Goal: Information Seeking & Learning: Learn about a topic

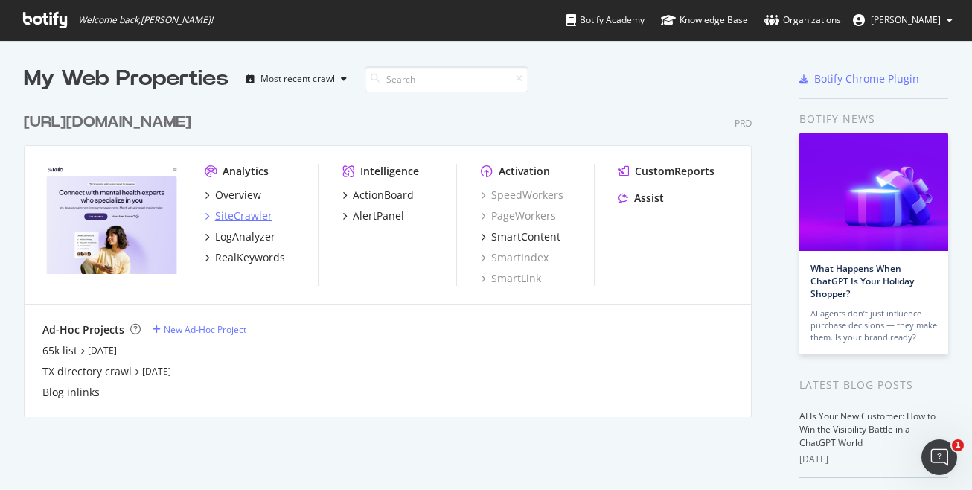
click at [234, 213] on div "SiteCrawler" at bounding box center [243, 215] width 57 height 15
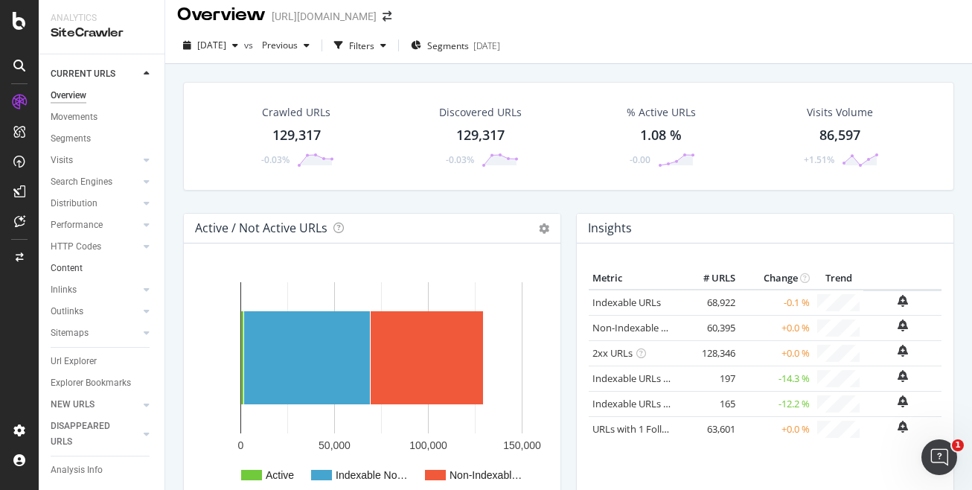
scroll to position [10, 0]
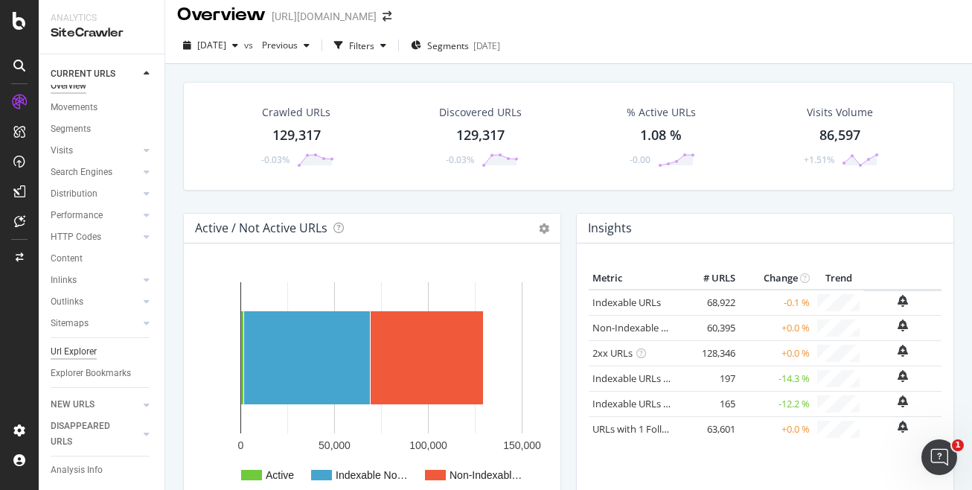
click at [92, 352] on div "Url Explorer" at bounding box center [74, 352] width 46 height 16
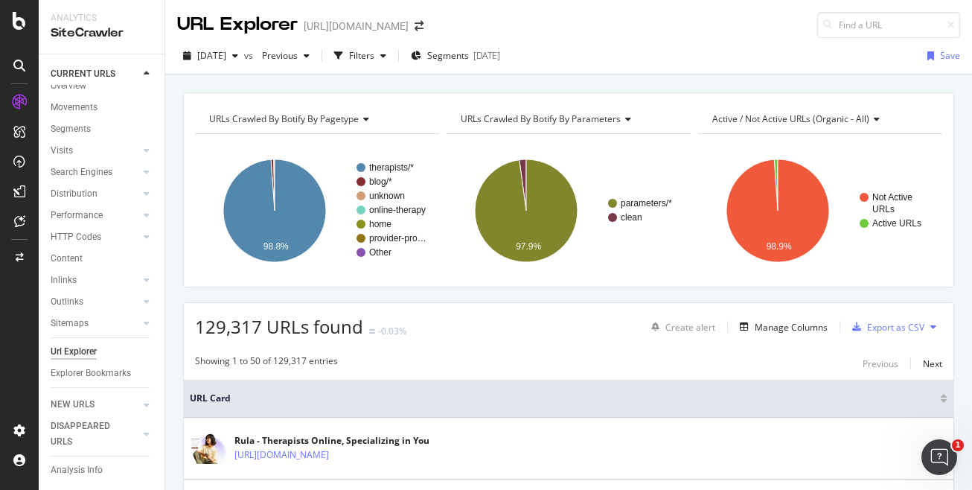
click at [567, 77] on div "URLs Crawled By Botify By pagetype Chart (by Value) Table Expand Export as CSV …" at bounding box center [568, 92] width 807 height 36
click at [392, 62] on div "Filters" at bounding box center [360, 56] width 64 height 22
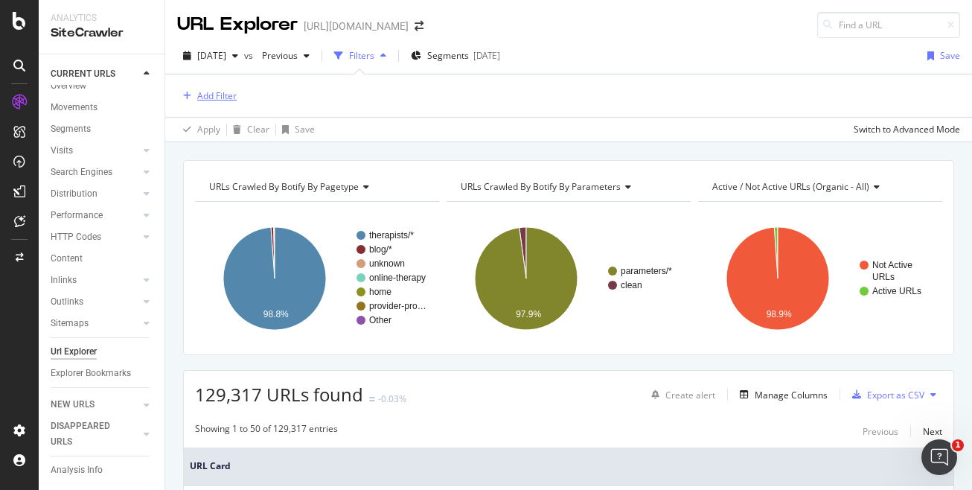
click at [223, 88] on div "Add Filter" at bounding box center [207, 96] width 60 height 16
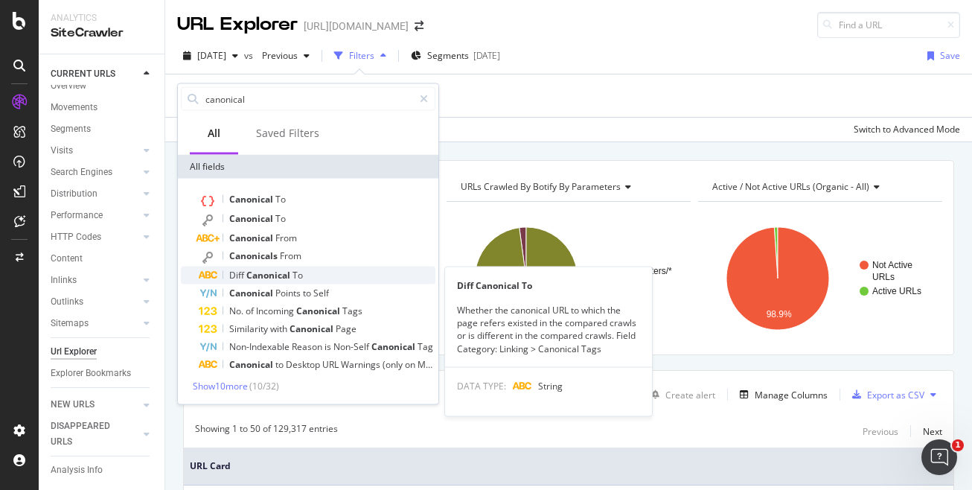
type input "canonical"
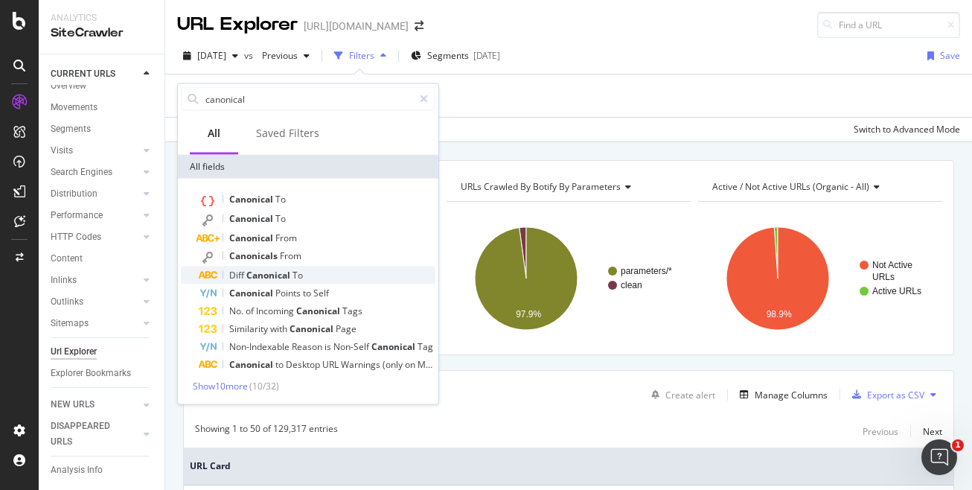
click at [269, 275] on span "Canonical" at bounding box center [269, 275] width 46 height 13
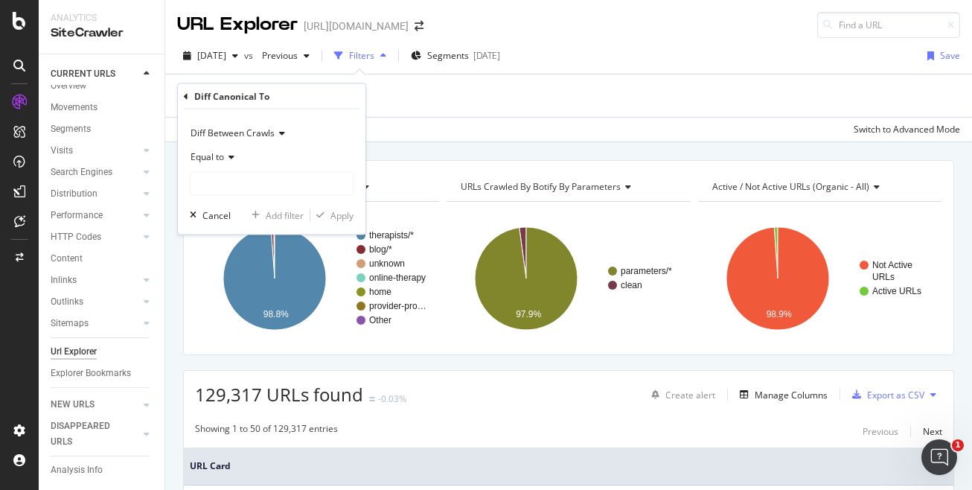
click at [229, 155] on icon at bounding box center [229, 157] width 10 height 9
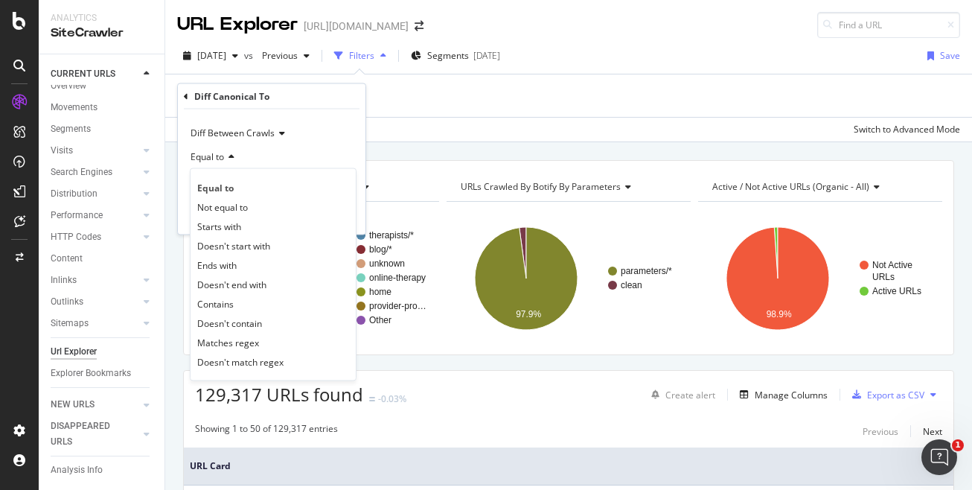
click at [293, 150] on div "Equal to" at bounding box center [272, 157] width 164 height 24
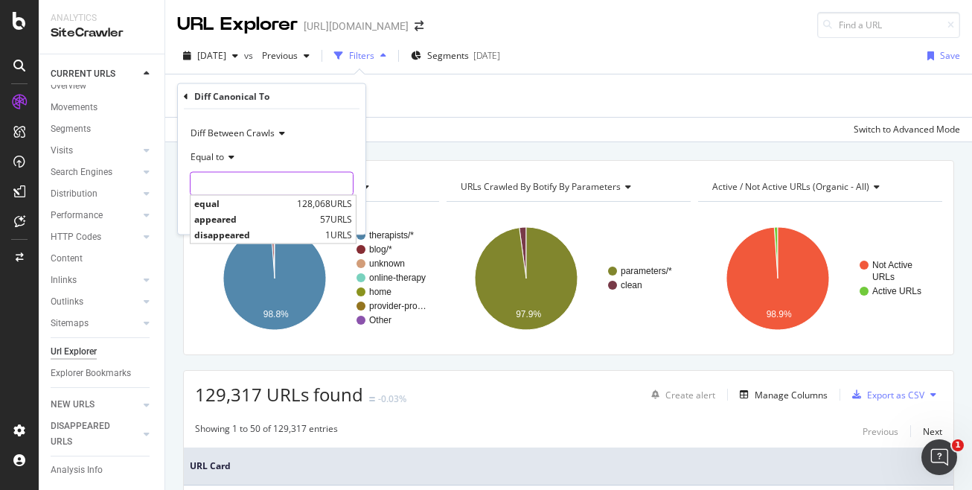
click at [273, 186] on input "text" at bounding box center [272, 184] width 162 height 24
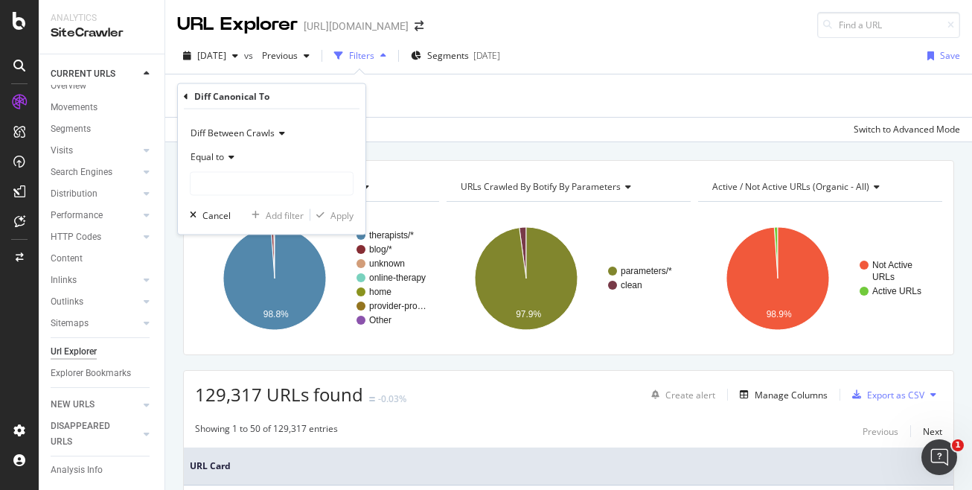
click at [217, 156] on span "Equal to" at bounding box center [208, 156] width 34 height 13
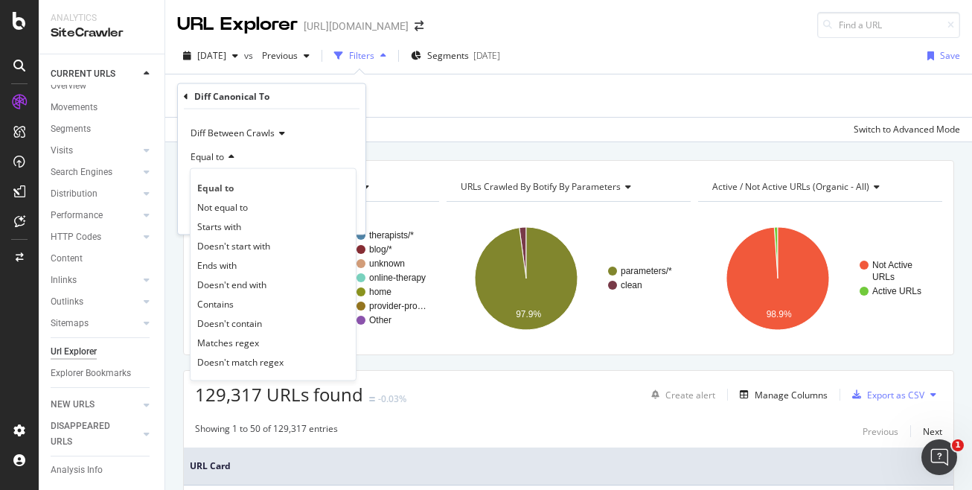
click at [364, 159] on div "Diff Between Crawls Equal to Equal to Not equal to Starts with Doesn't start wi…" at bounding box center [272, 171] width 188 height 125
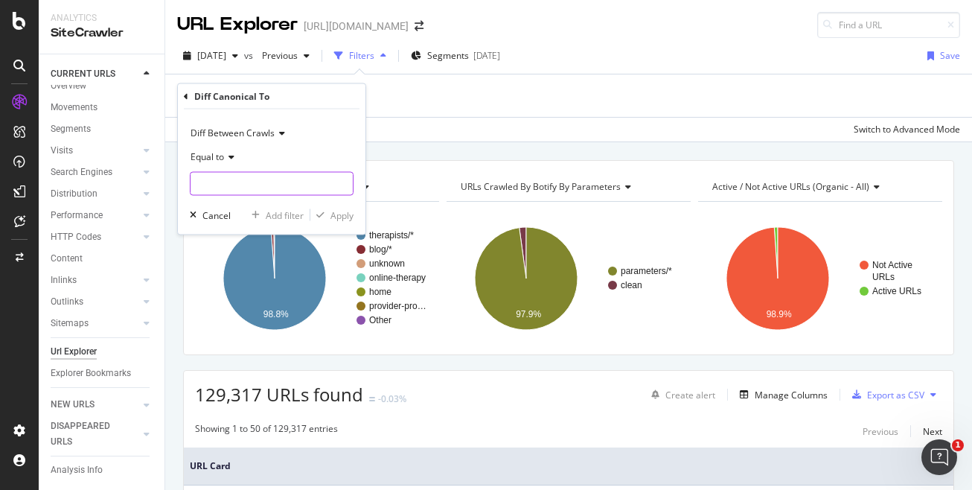
click at [300, 184] on input "text" at bounding box center [272, 184] width 162 height 24
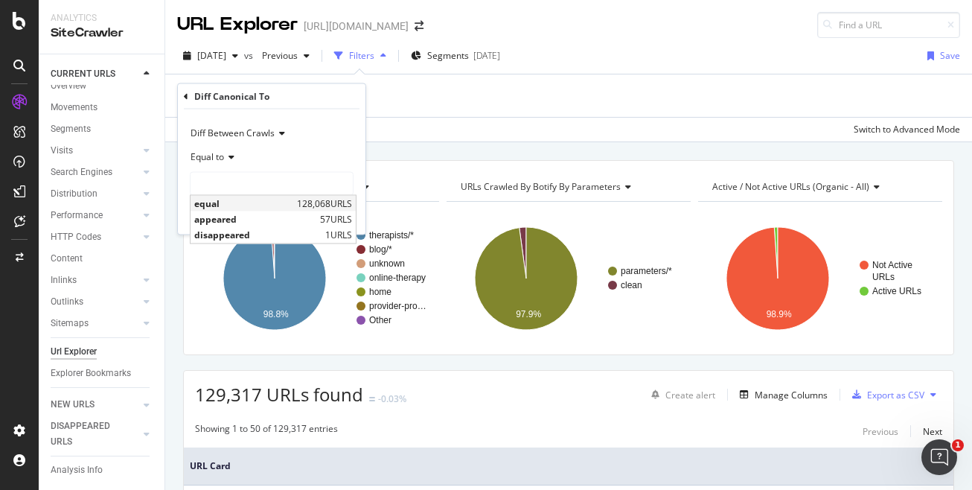
click at [260, 199] on span "equal" at bounding box center [243, 203] width 99 height 13
type input "equal"
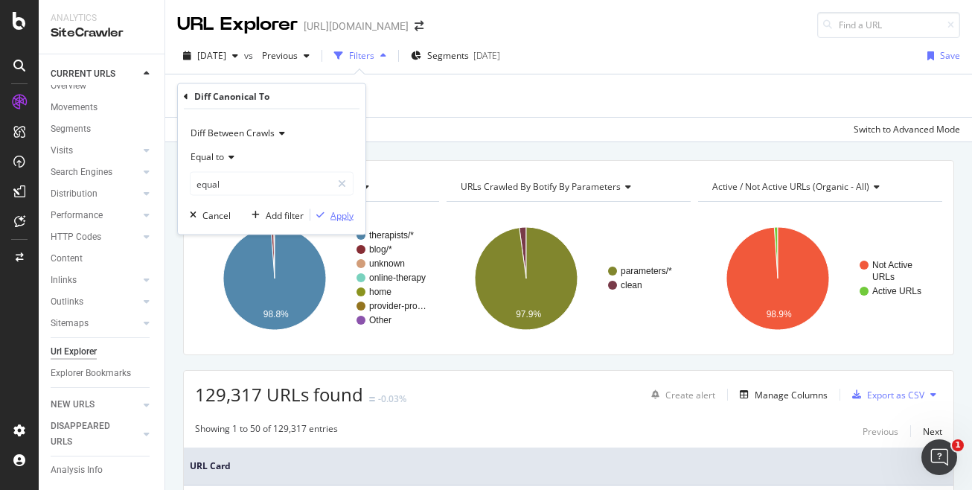
click at [344, 211] on div "Apply" at bounding box center [342, 214] width 23 height 13
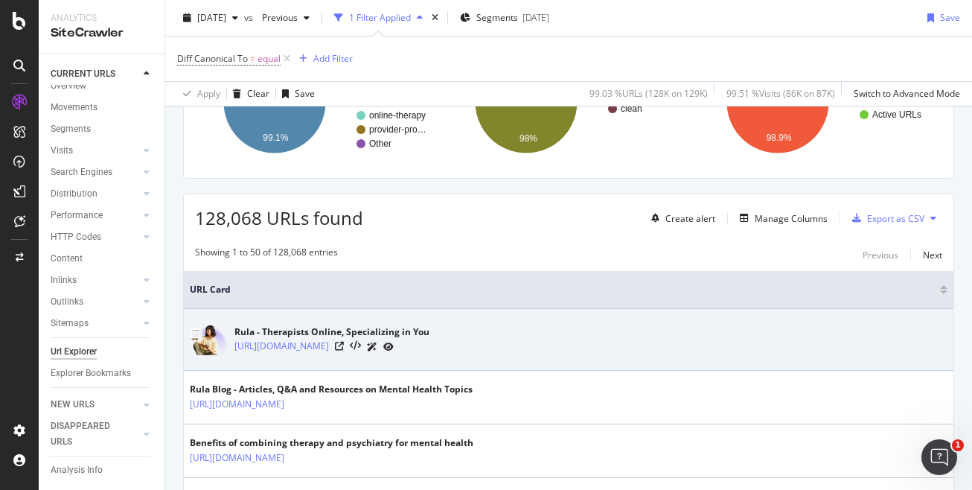
scroll to position [135, 0]
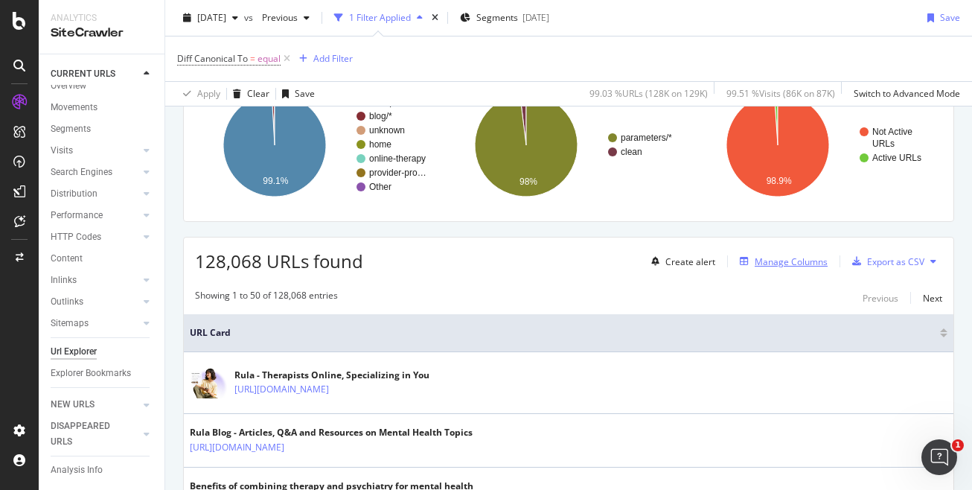
click at [791, 267] on div "Manage Columns" at bounding box center [791, 261] width 73 height 13
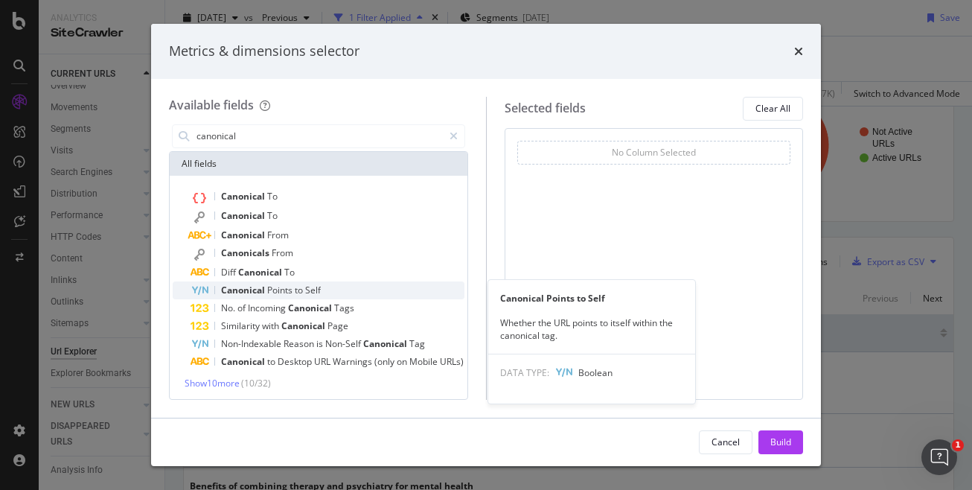
scroll to position [1, 0]
type input "canonical"
click at [398, 293] on div "Canonical Points to Self" at bounding box center [328, 289] width 274 height 18
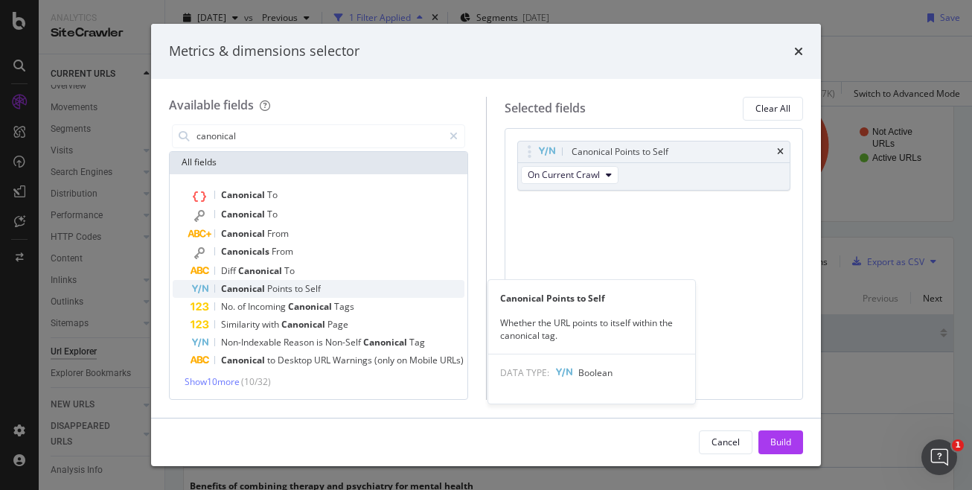
click at [386, 287] on div "Canonical Points to Self" at bounding box center [328, 289] width 274 height 18
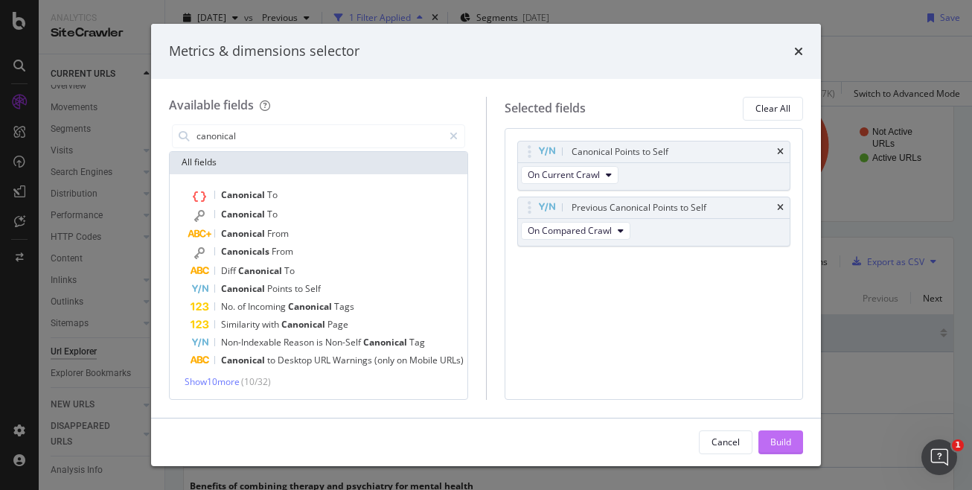
click at [768, 447] on button "Build" at bounding box center [781, 442] width 45 height 24
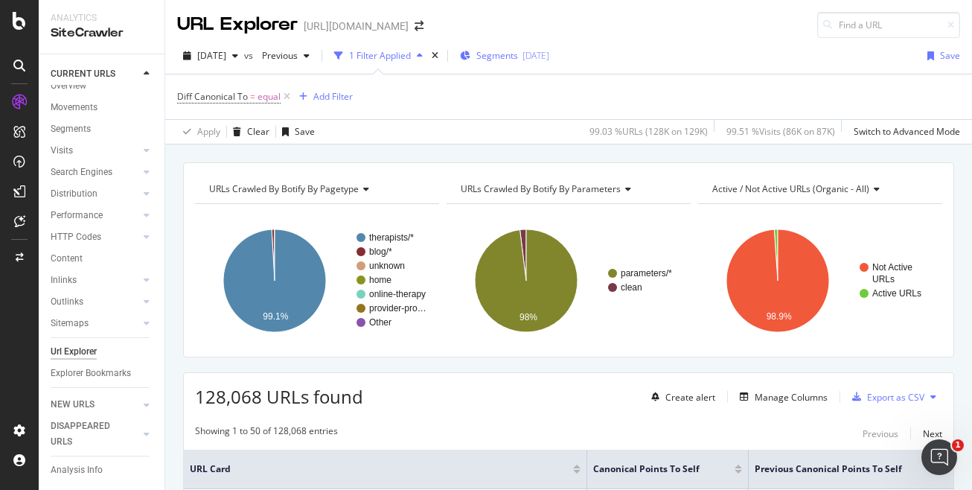
click at [518, 61] on span "Segments" at bounding box center [497, 55] width 42 height 13
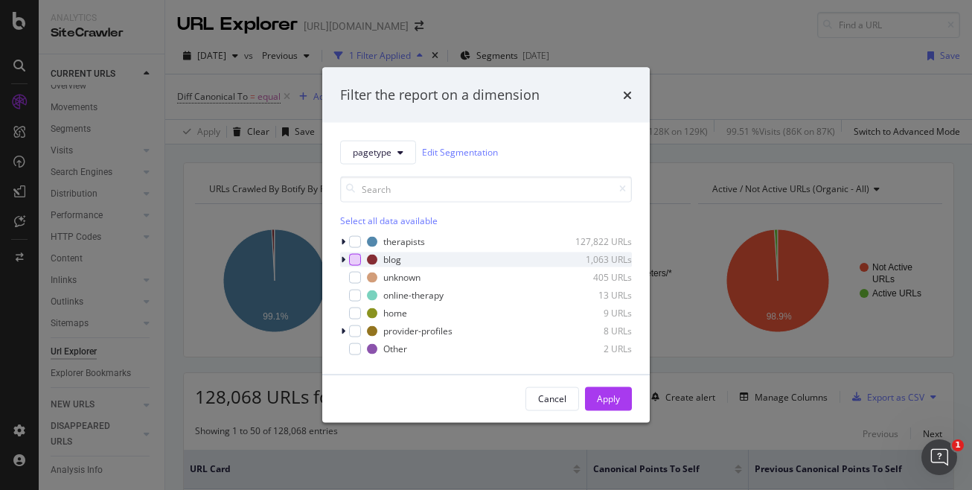
click at [356, 261] on div "modal" at bounding box center [355, 259] width 12 height 12
click at [612, 399] on div "Apply" at bounding box center [608, 398] width 23 height 13
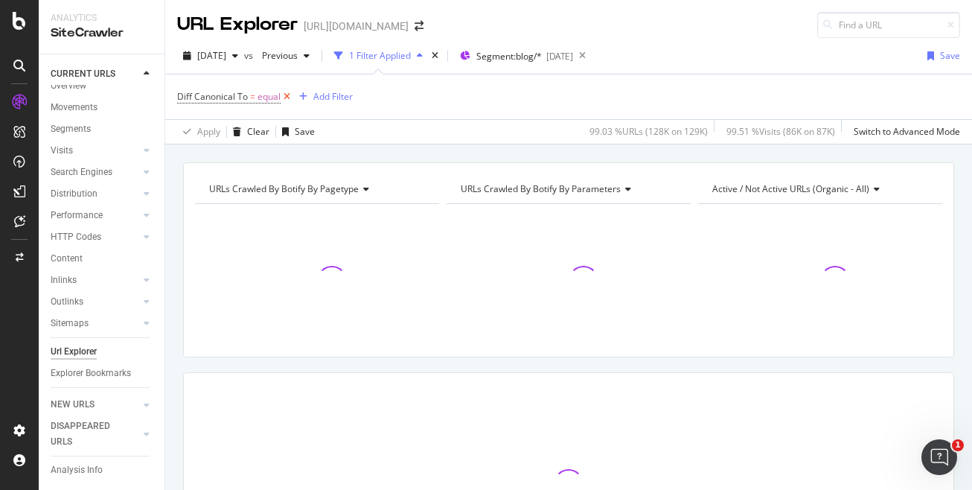
click at [287, 96] on icon at bounding box center [287, 96] width 13 height 15
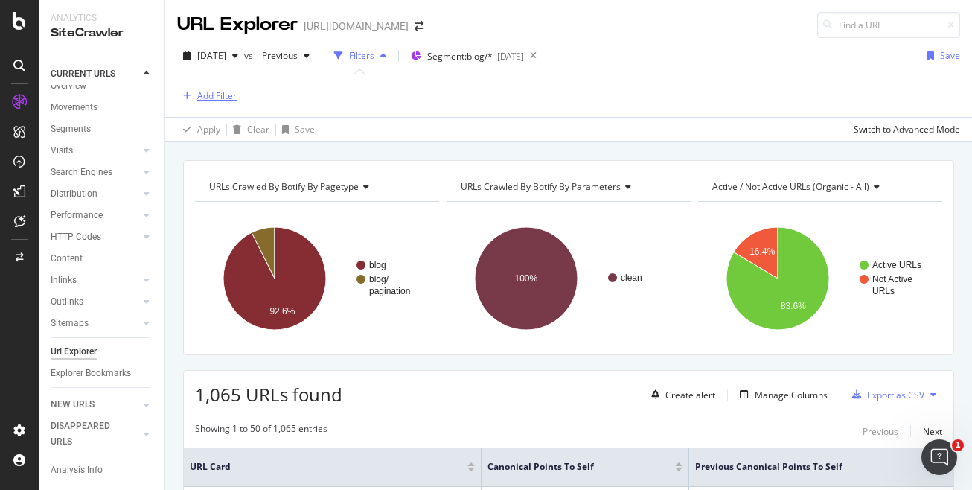
click at [223, 95] on div "Add Filter" at bounding box center [216, 95] width 39 height 13
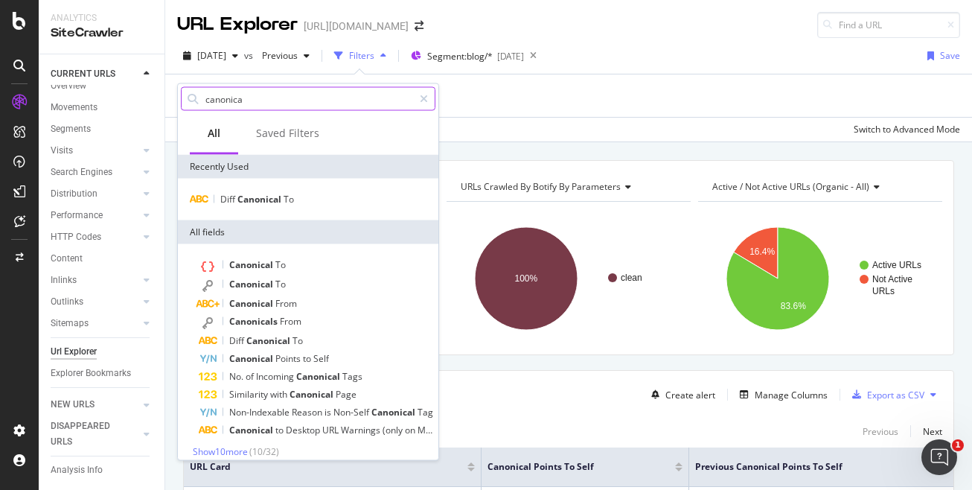
type input "canonical"
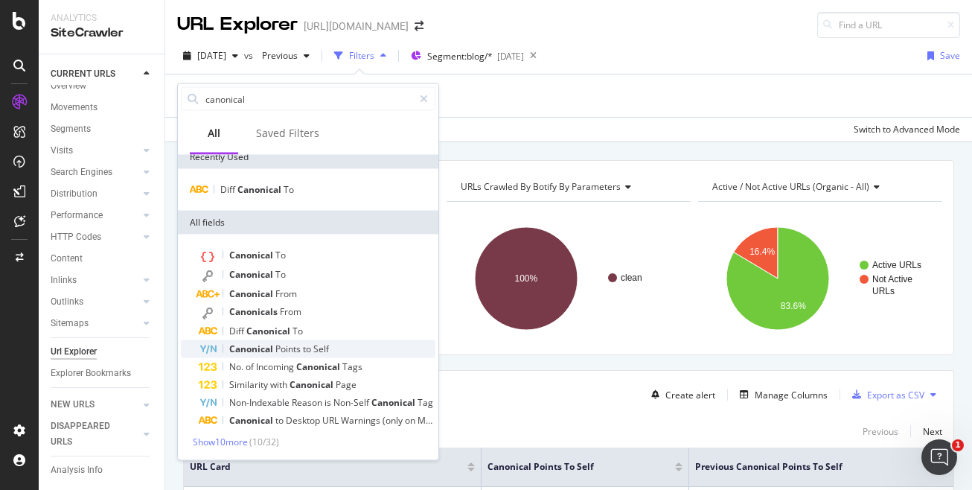
click at [378, 346] on div "Canonical Points to Self" at bounding box center [317, 349] width 237 height 18
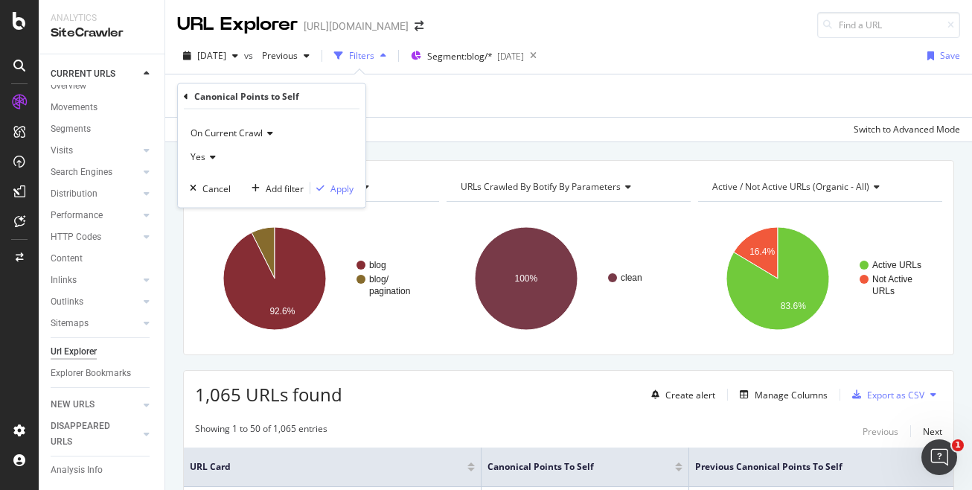
click at [217, 157] on div "Yes" at bounding box center [272, 157] width 164 height 24
click at [215, 204] on div "No" at bounding box center [273, 206] width 159 height 19
click at [345, 183] on div "Apply" at bounding box center [342, 188] width 23 height 13
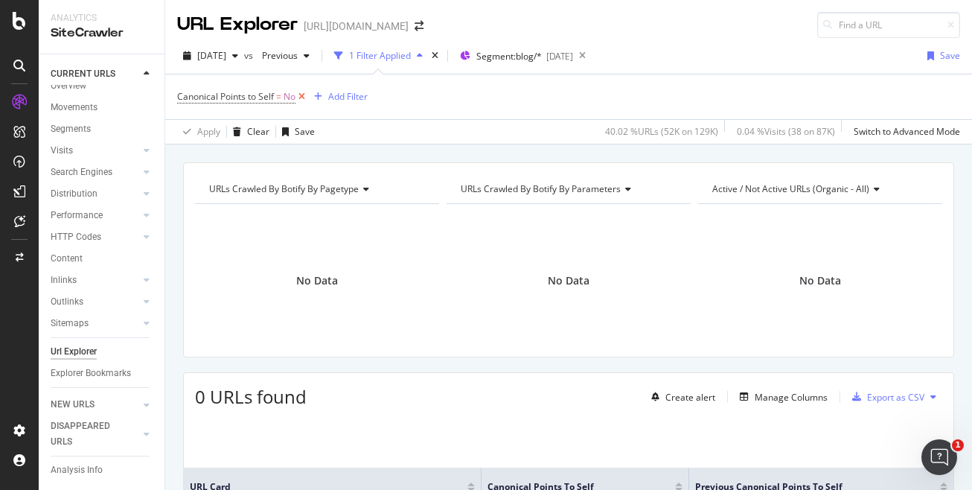
click at [299, 96] on icon at bounding box center [302, 96] width 13 height 15
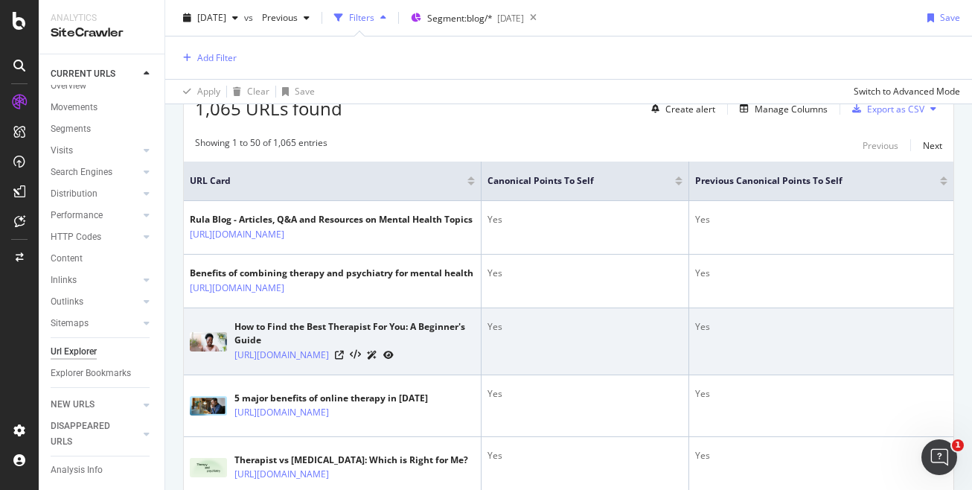
scroll to position [277, 0]
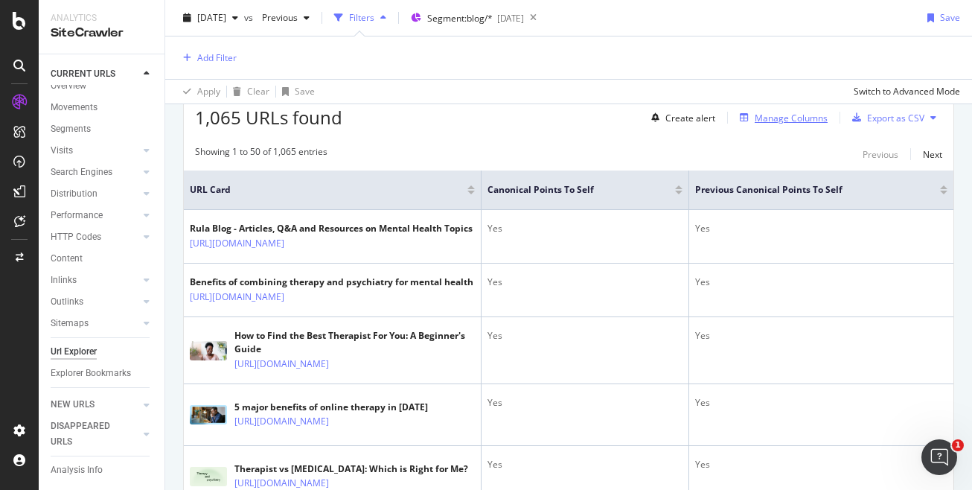
click at [802, 121] on div "Manage Columns" at bounding box center [791, 118] width 73 height 13
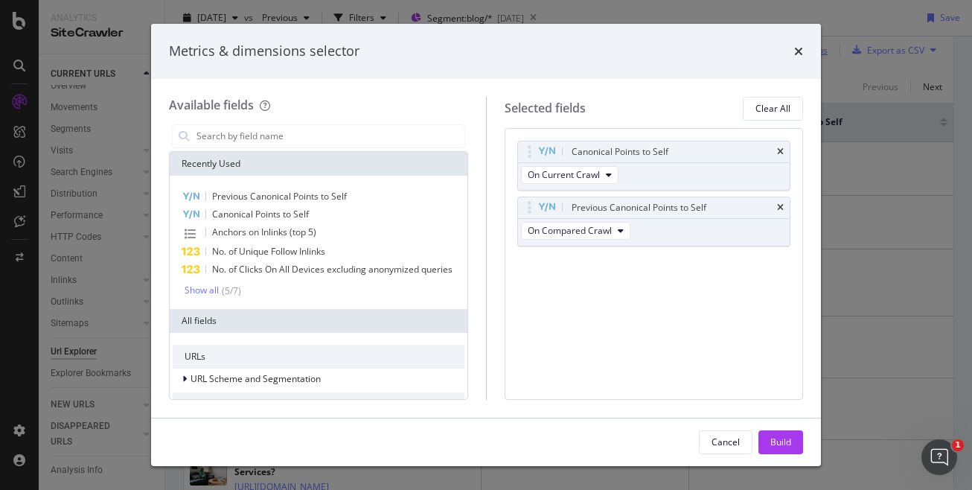
scroll to position [209, 0]
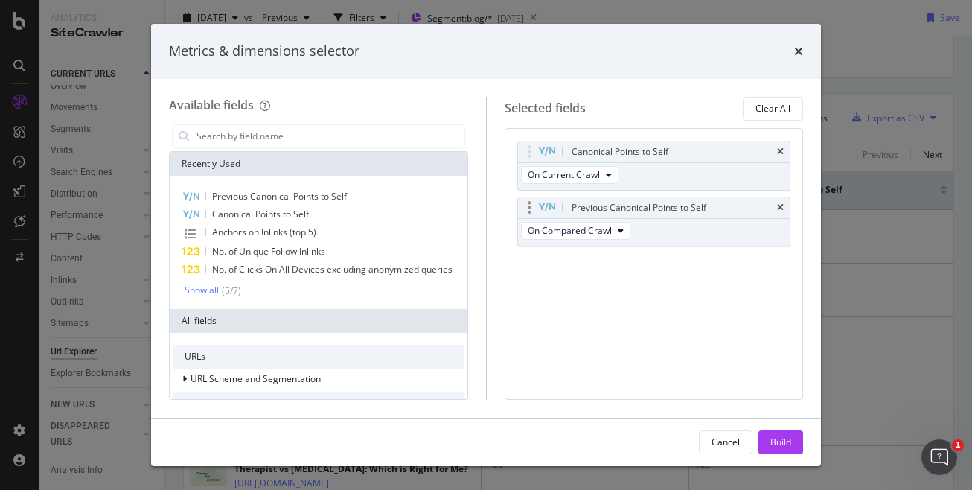
click at [777, 207] on div "Previous Canonical Points to Self" at bounding box center [654, 207] width 272 height 21
click at [780, 153] on icon "times" at bounding box center [780, 151] width 7 height 9
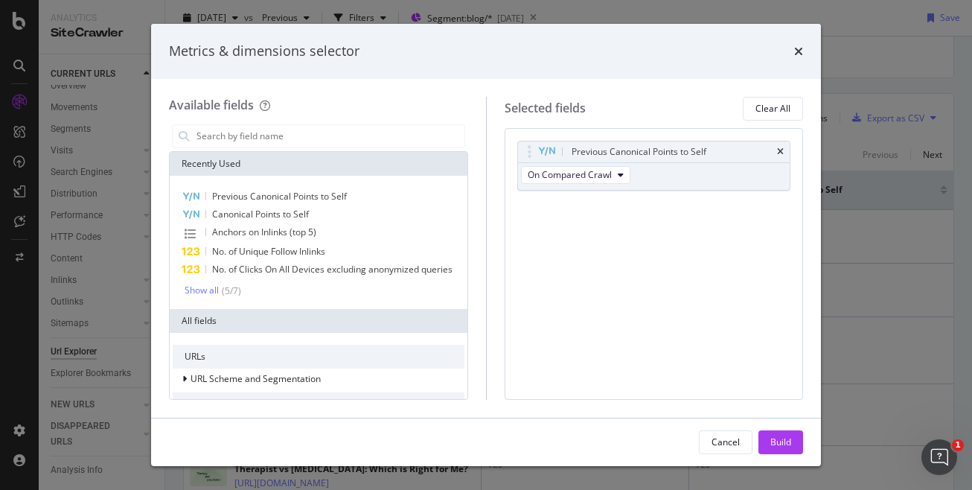
click at [780, 153] on icon "times" at bounding box center [780, 151] width 7 height 9
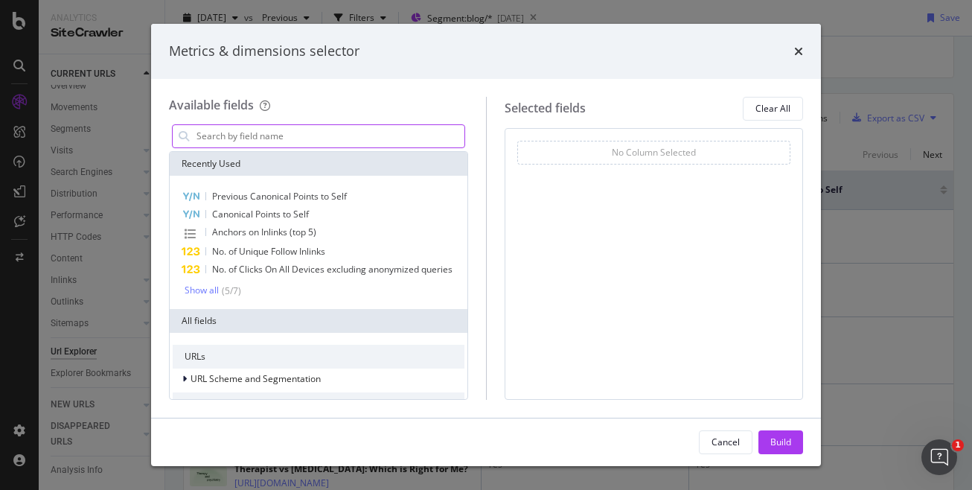
click at [348, 135] on input "modal" at bounding box center [330, 136] width 270 height 22
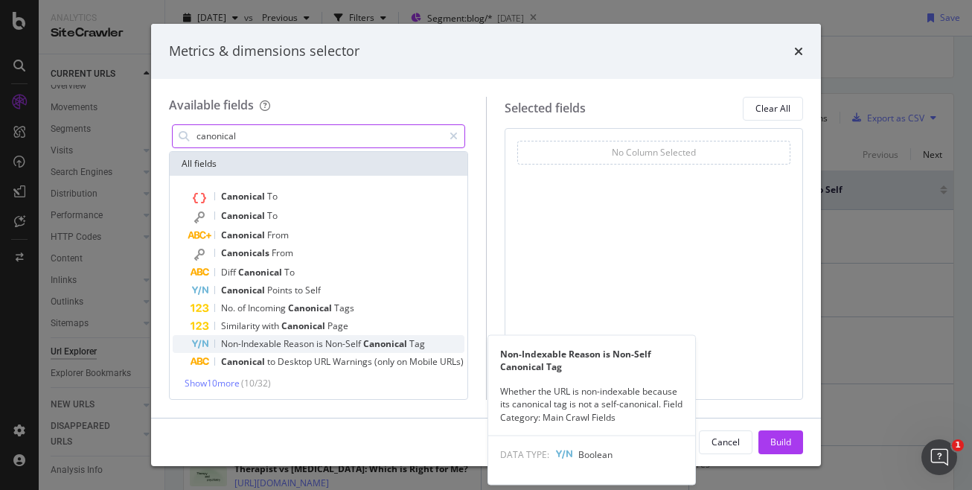
scroll to position [85, 0]
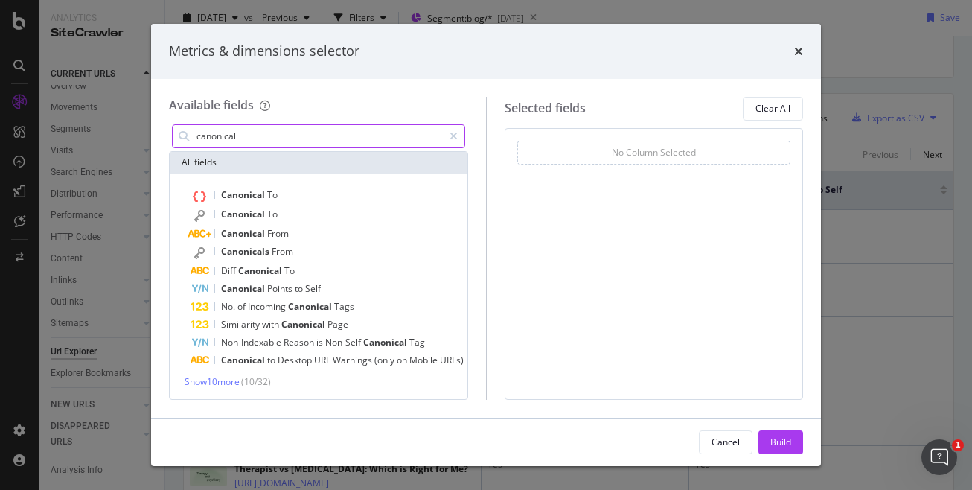
type input "canonical"
click at [220, 383] on span "Show 10 more" at bounding box center [212, 381] width 55 height 13
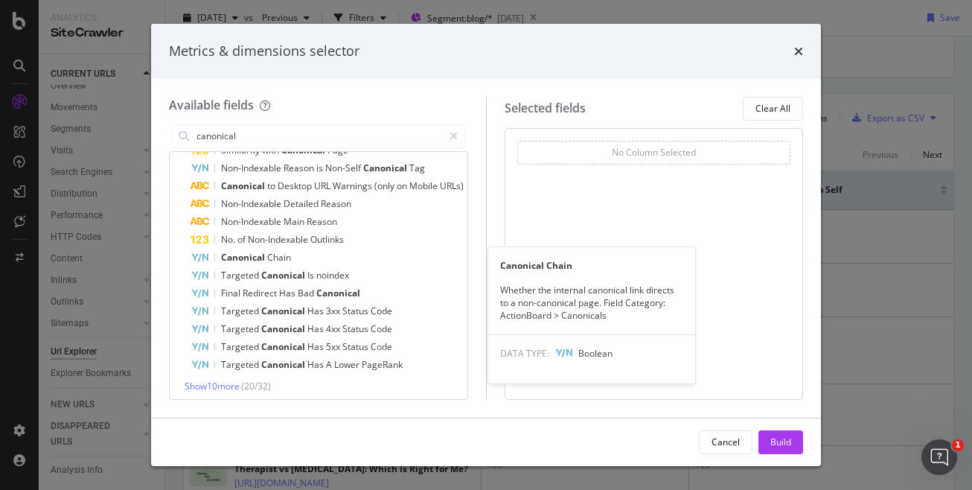
scroll to position [264, 0]
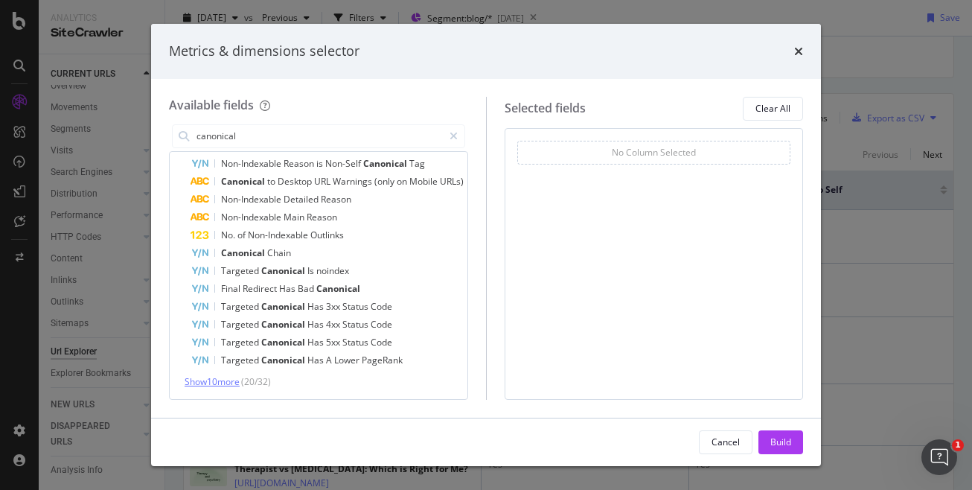
click at [232, 383] on span "Show 10 more" at bounding box center [212, 381] width 55 height 13
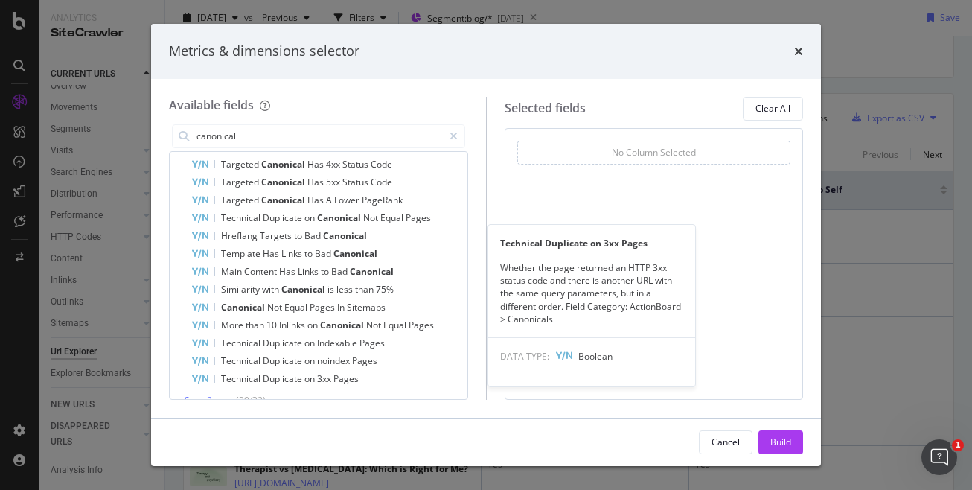
scroll to position [442, 0]
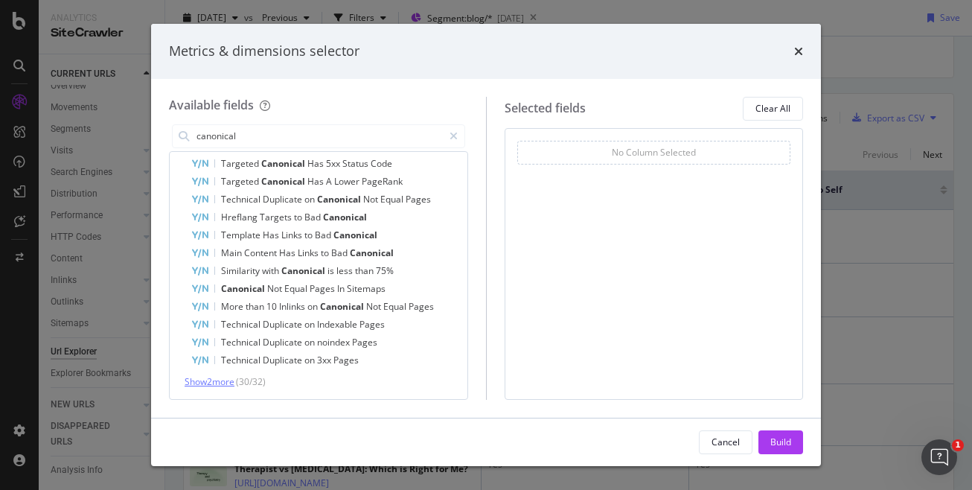
click at [220, 380] on span "Show 2 more" at bounding box center [210, 381] width 50 height 13
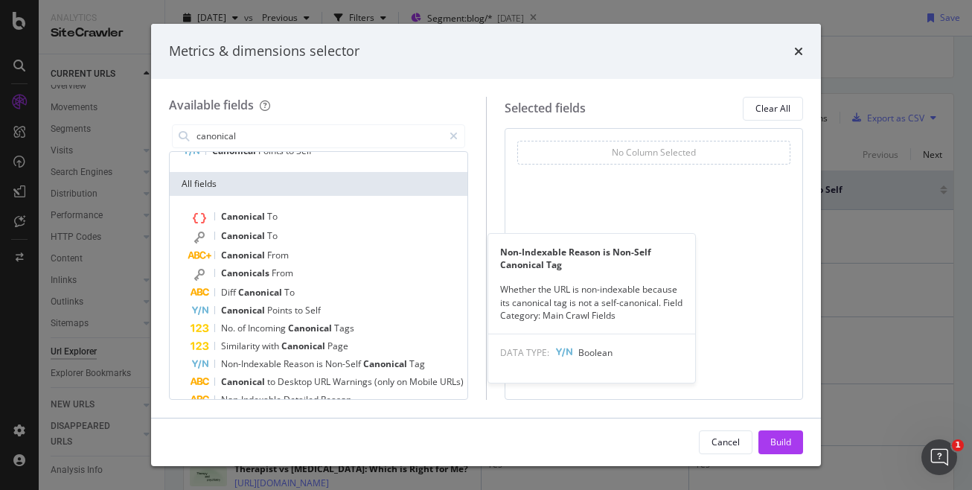
scroll to position [71, 0]
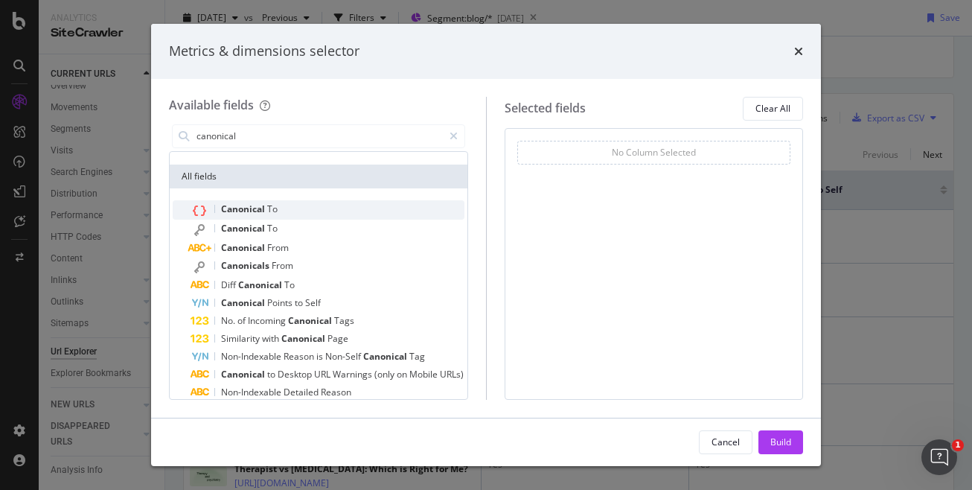
click at [268, 211] on span "To" at bounding box center [272, 209] width 10 height 13
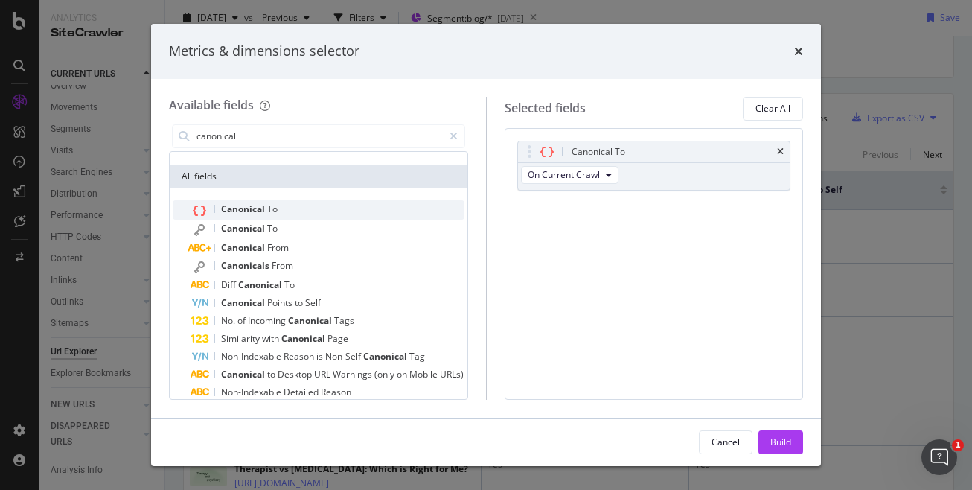
click at [343, 211] on div "Canonical To" at bounding box center [328, 209] width 274 height 19
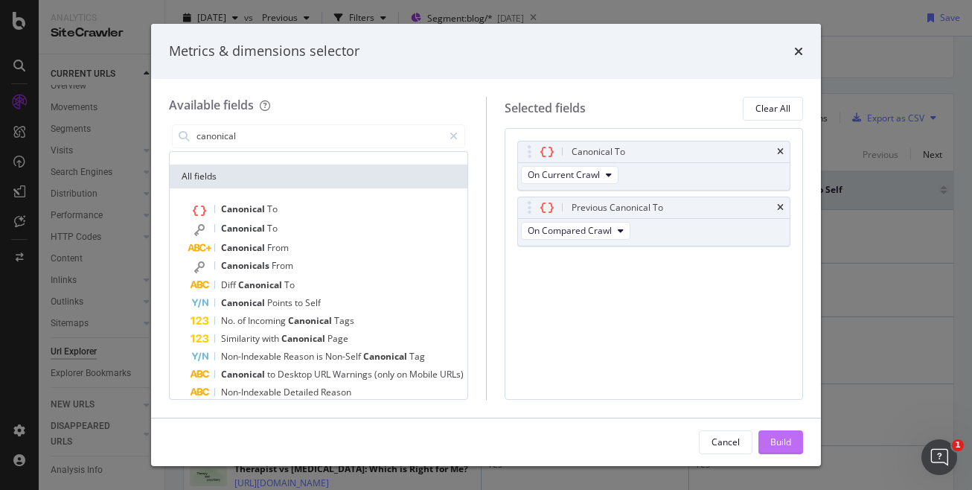
click at [778, 443] on div "Build" at bounding box center [781, 442] width 21 height 13
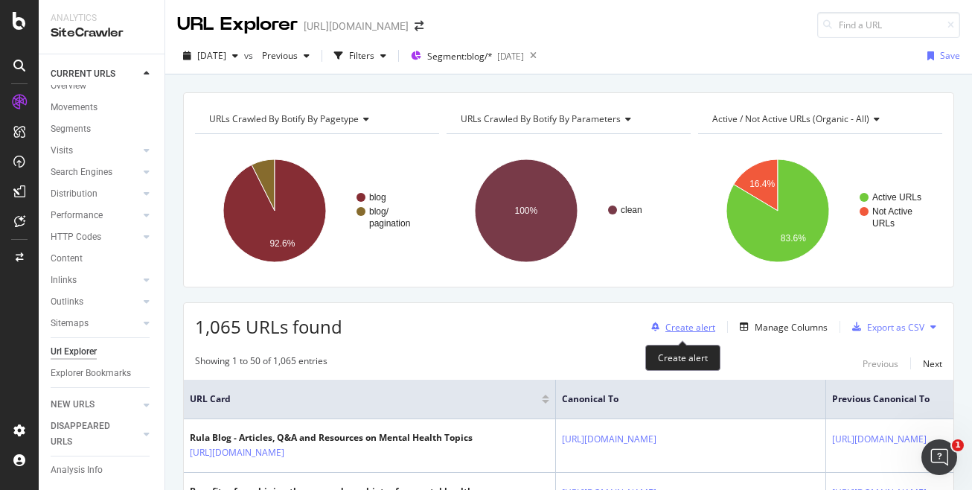
click at [700, 319] on div "Create alert" at bounding box center [680, 327] width 70 height 22
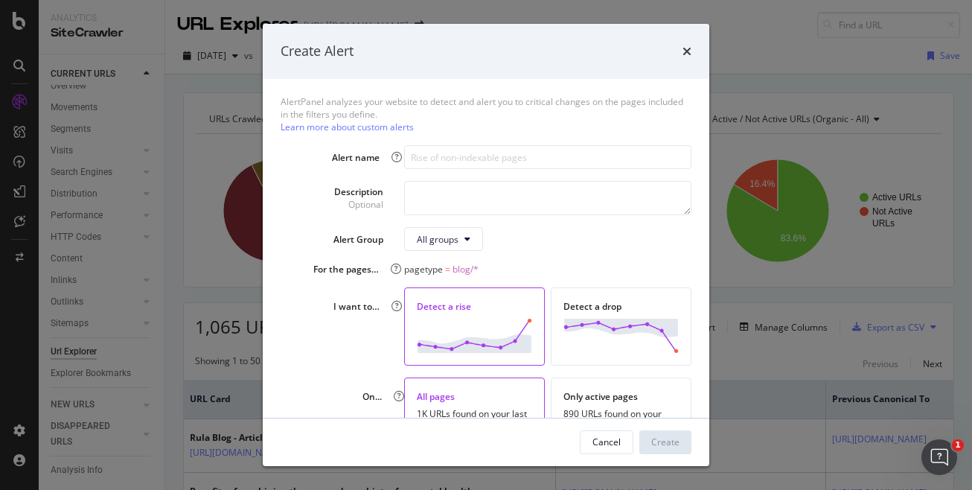
scroll to position [55, 0]
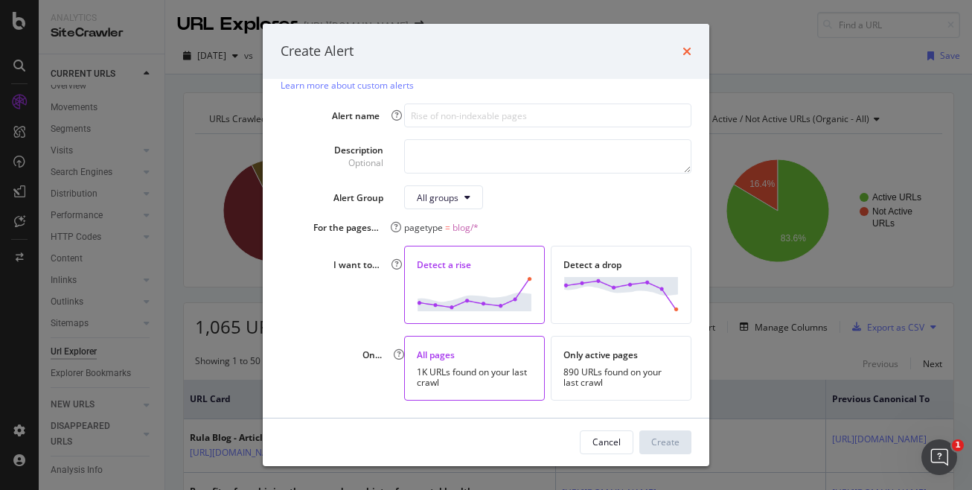
click at [688, 54] on icon "times" at bounding box center [687, 51] width 9 height 12
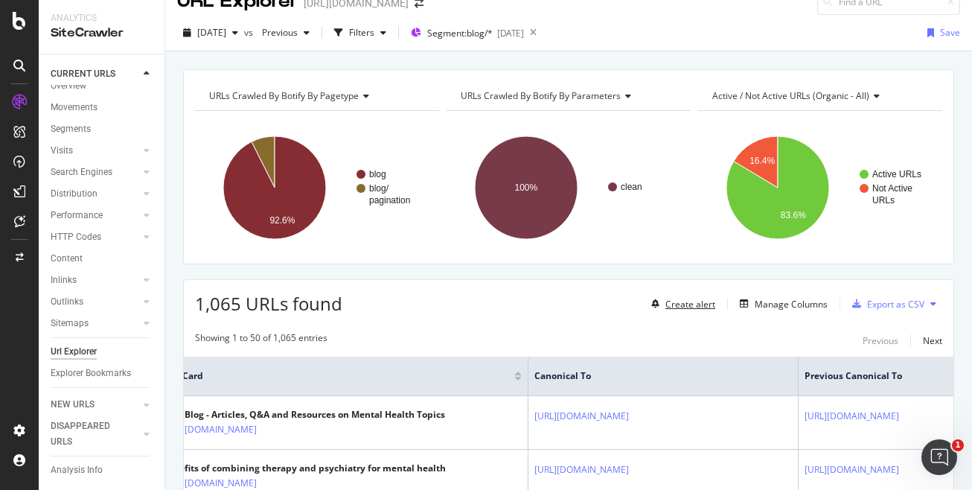
scroll to position [0, 0]
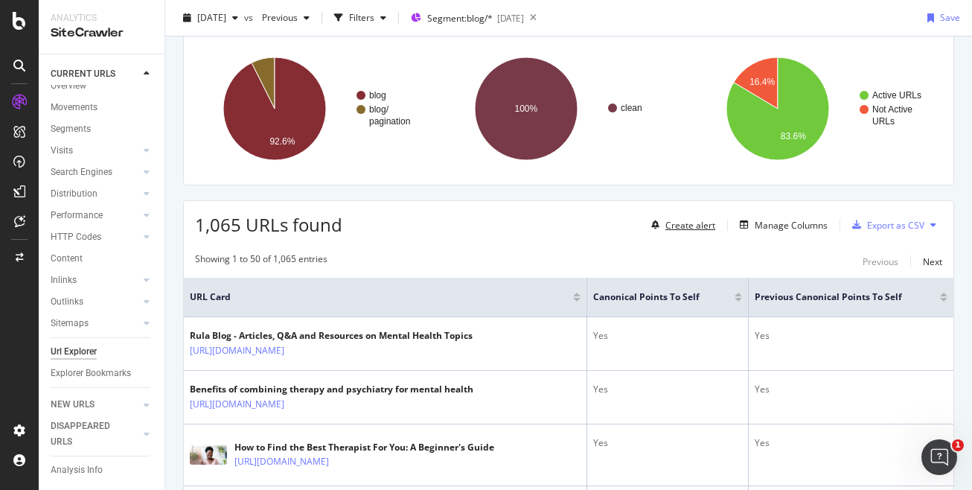
scroll to position [242, 0]
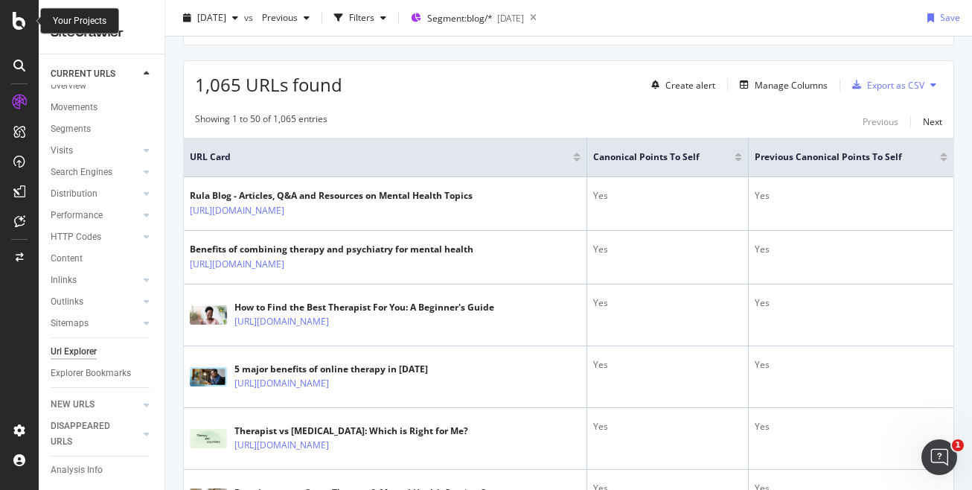
click at [20, 22] on icon at bounding box center [19, 21] width 13 height 18
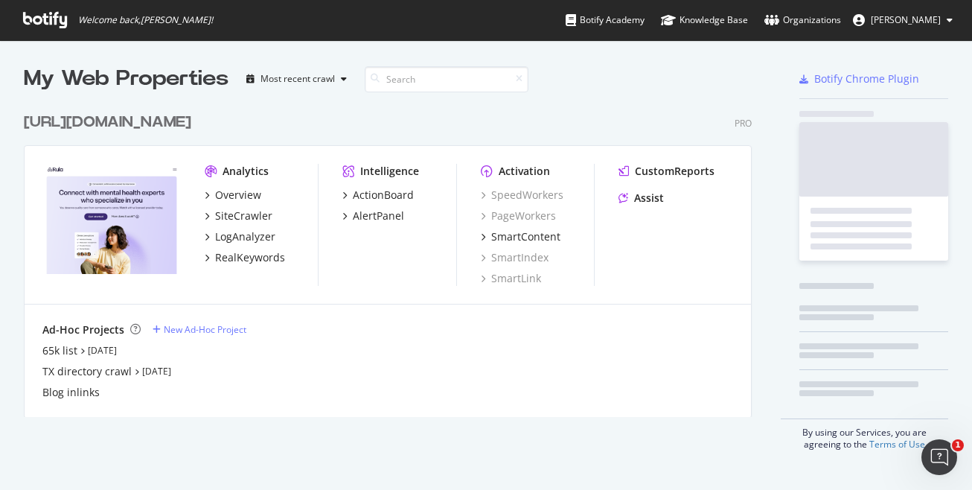
scroll to position [490, 972]
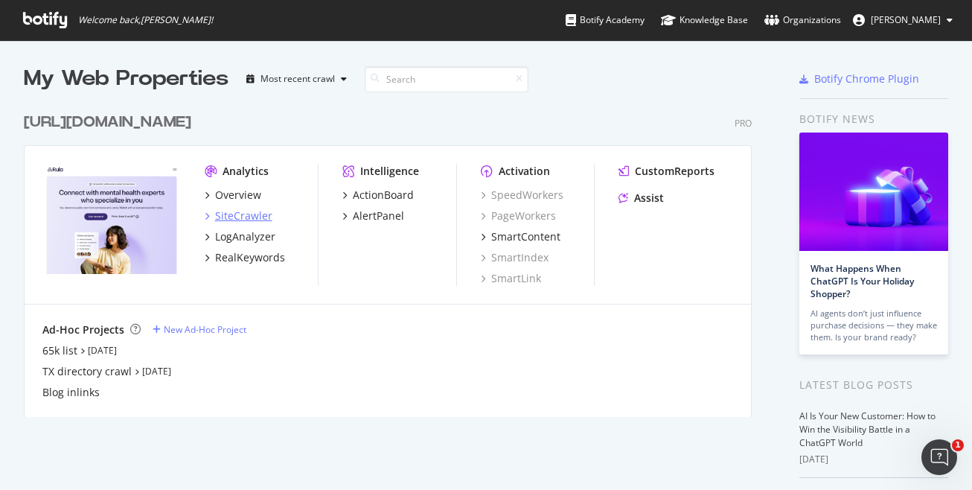
click at [251, 222] on div "SiteCrawler" at bounding box center [243, 215] width 57 height 15
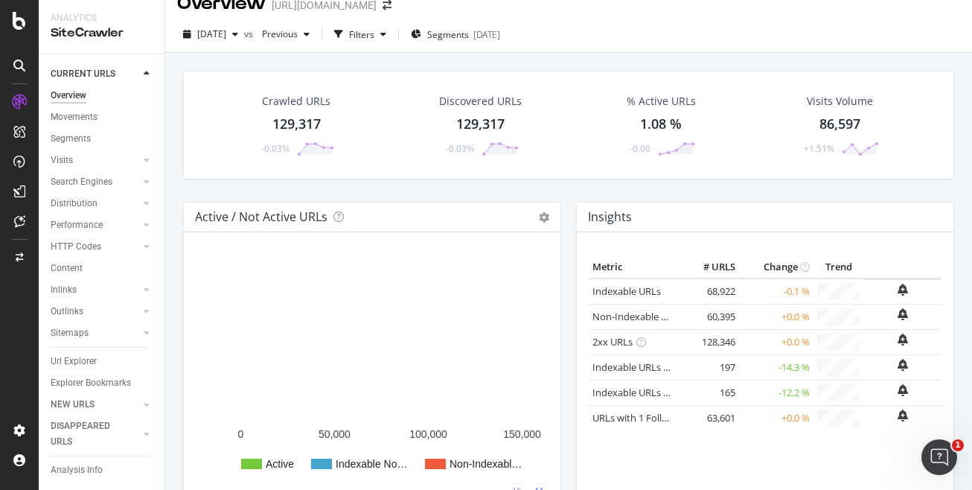
scroll to position [22, 0]
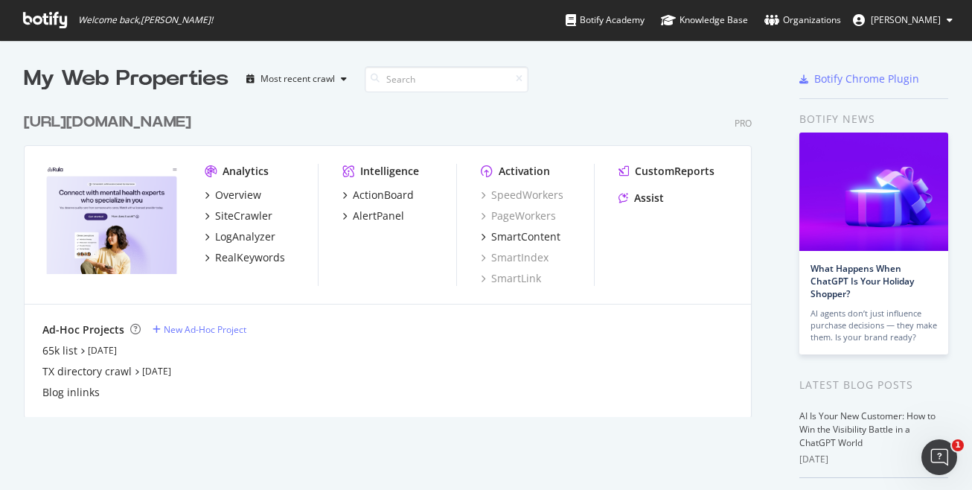
scroll to position [490, 972]
click at [257, 233] on div "LogAnalyzer" at bounding box center [245, 236] width 60 height 15
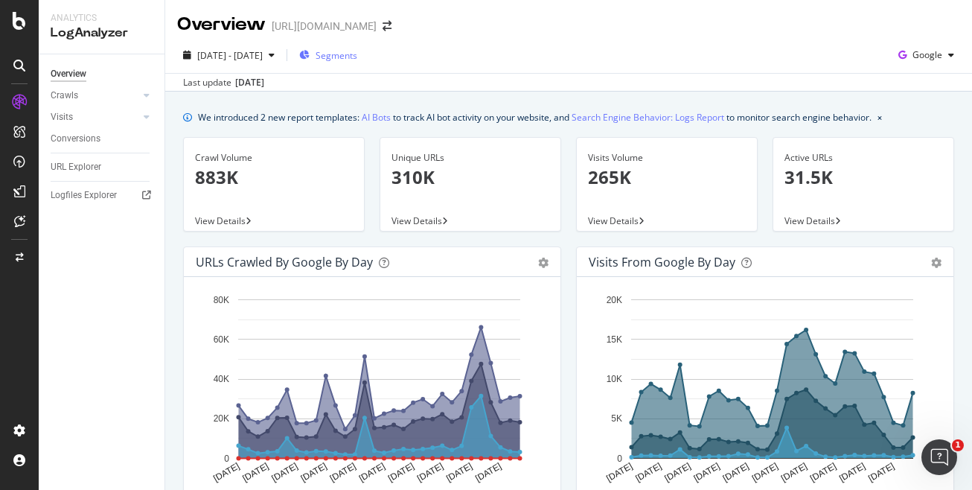
click at [357, 54] on span "Segments" at bounding box center [337, 55] width 42 height 13
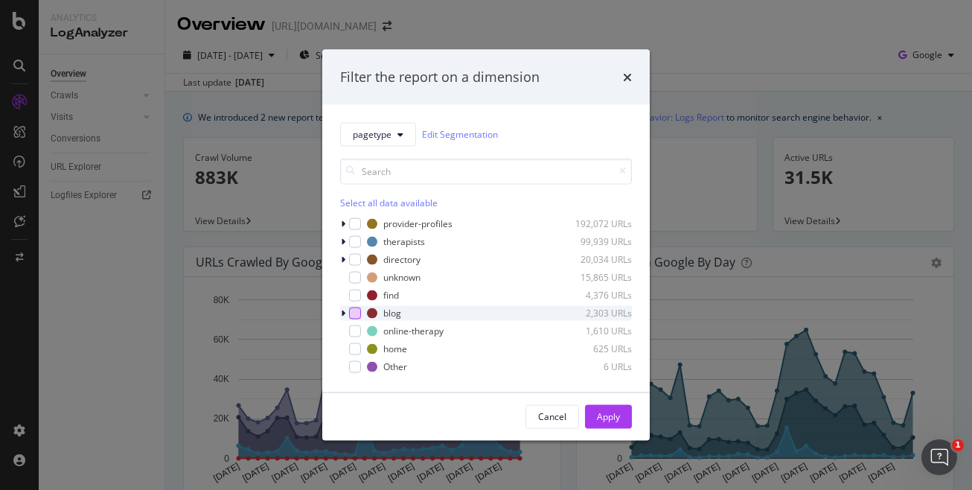
click at [354, 310] on div "modal" at bounding box center [355, 313] width 12 height 12
click at [613, 416] on div "Apply" at bounding box center [608, 416] width 23 height 13
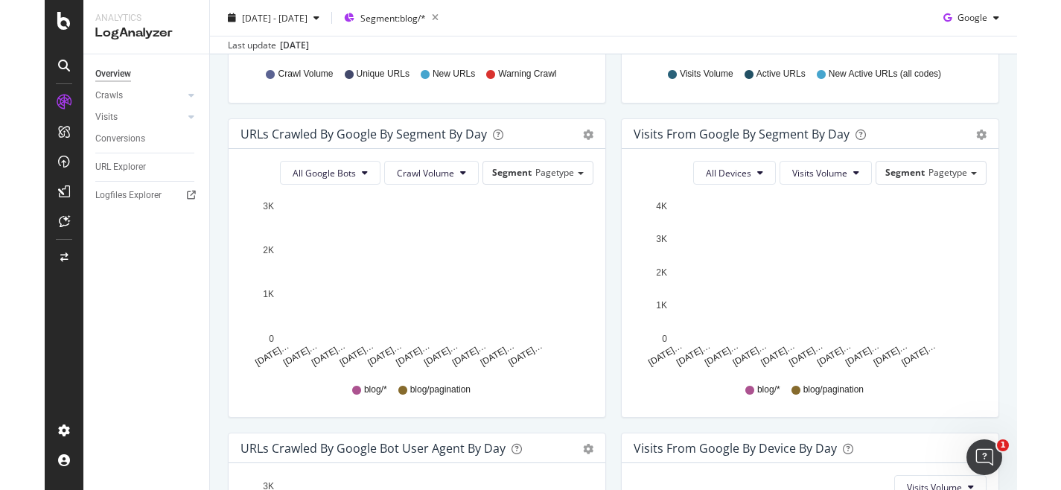
scroll to position [453, 0]
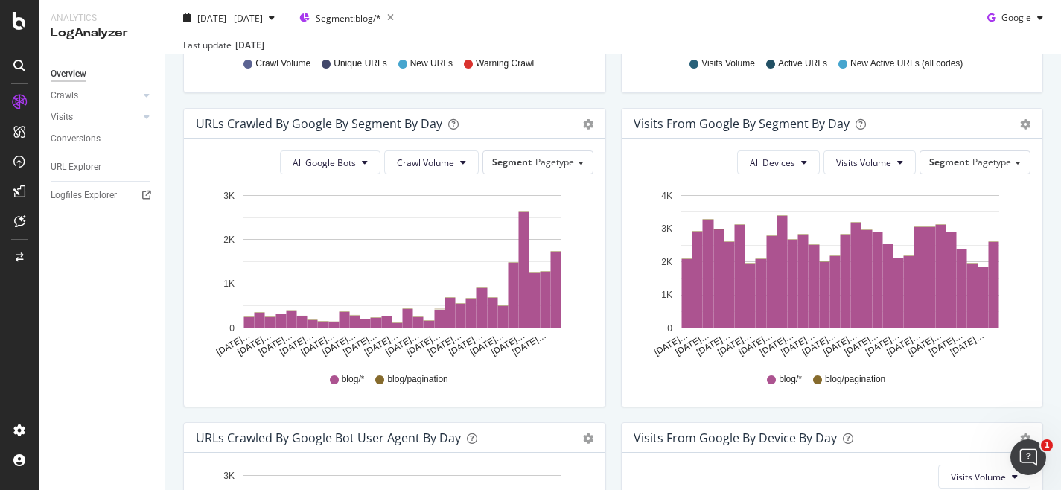
click at [972, 127] on div "Visits from Google By Segment By Day Timeline (by Value) Table" at bounding box center [832, 124] width 421 height 30
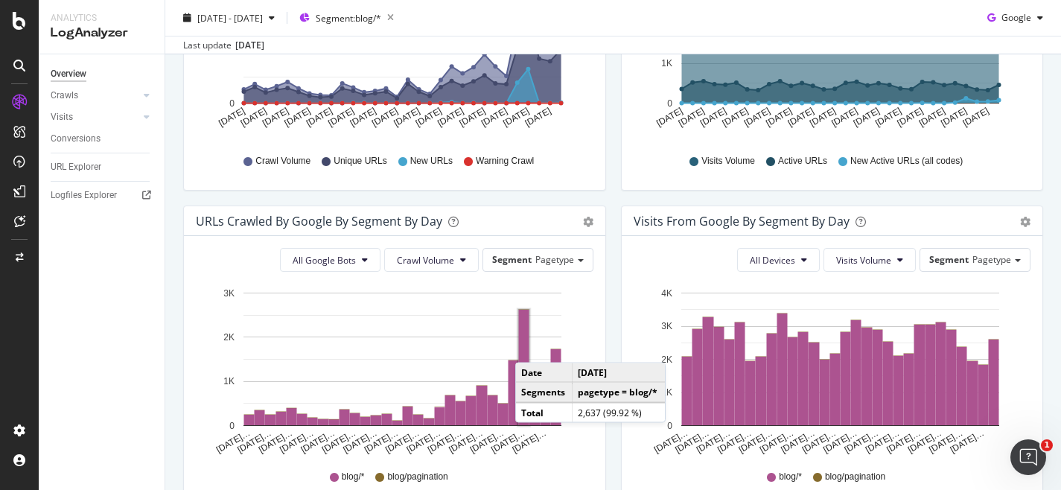
scroll to position [357, 0]
